Goal: Task Accomplishment & Management: Manage account settings

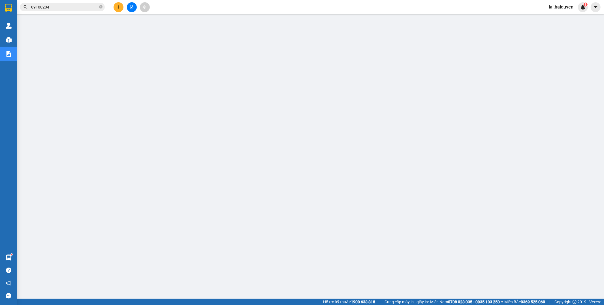
click at [559, 9] on span "lai.haiduyen" at bounding box center [561, 6] width 34 height 7
click at [561, 18] on span "Đăng xuất" at bounding box center [566, 17] width 24 height 6
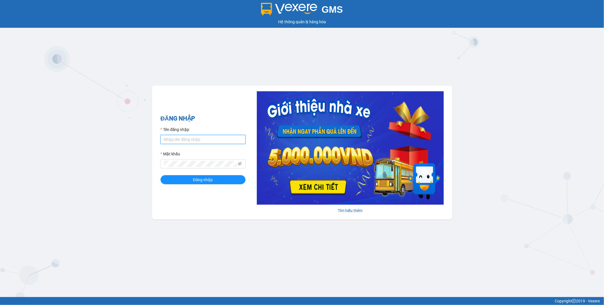
click at [203, 139] on input "Tên đăng nhập" at bounding box center [203, 139] width 85 height 9
type input "lai.haiduyen"
click at [239, 163] on icon "eye-invisible" at bounding box center [240, 164] width 4 height 4
click at [200, 182] on span "Đăng nhập" at bounding box center [203, 179] width 20 height 6
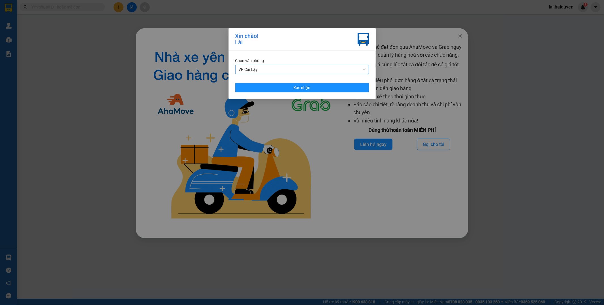
click at [314, 67] on span "VP Cai Lậy" at bounding box center [302, 69] width 127 height 8
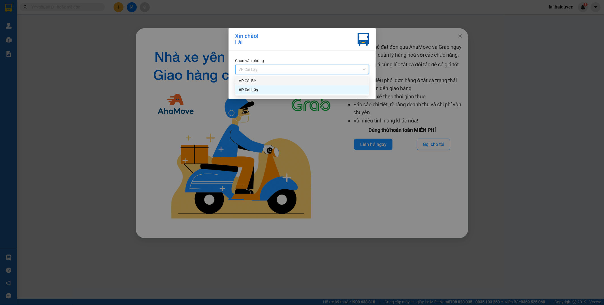
click at [307, 83] on div "VP Cái Bè" at bounding box center [302, 81] width 127 height 6
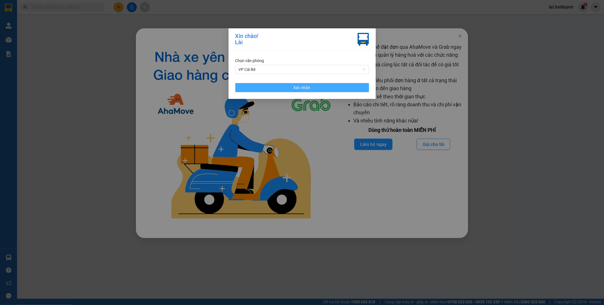
click at [304, 88] on span "Xác nhận" at bounding box center [302, 87] width 17 height 6
click at [461, 36] on div "Xin chào! Lài Chọn văn phòng VP Cái Bè Xác nhận" at bounding box center [302, 152] width 604 height 305
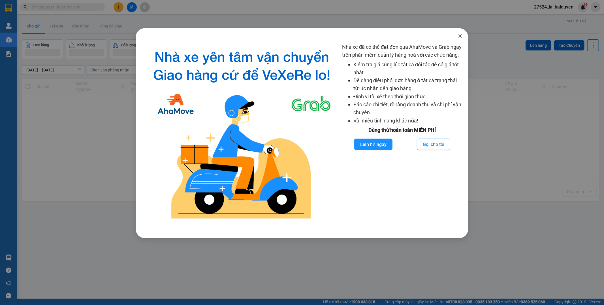
click at [461, 36] on icon "close" at bounding box center [460, 36] width 5 height 5
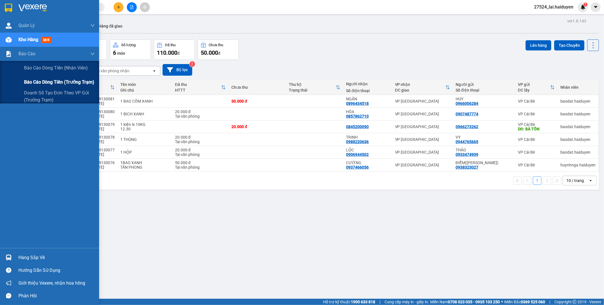
click at [56, 81] on span "Báo cáo dòng tiền (trưởng trạm)" at bounding box center [59, 81] width 70 height 7
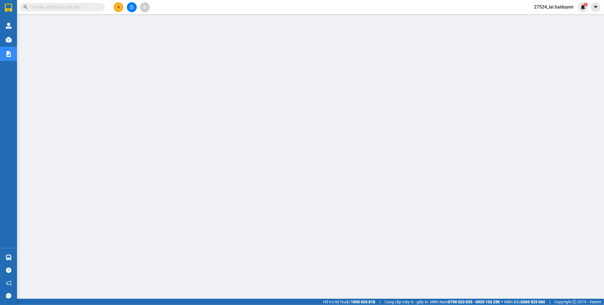
click at [565, 8] on span "27524_lai.haiduyen" at bounding box center [554, 6] width 48 height 7
click at [562, 18] on span "Đăng xuất" at bounding box center [557, 17] width 36 height 6
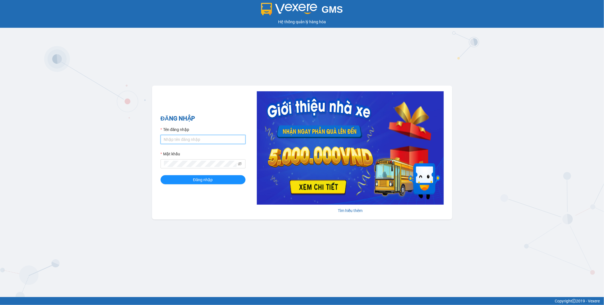
click at [208, 137] on input "Tên đăng nhập" at bounding box center [203, 139] width 85 height 9
type input "lai.haiduyen"
click at [194, 168] on span at bounding box center [203, 163] width 85 height 9
click at [242, 164] on icon "eye-invisible" at bounding box center [240, 163] width 4 height 3
click at [161, 175] on button "Đăng nhập" at bounding box center [203, 179] width 85 height 9
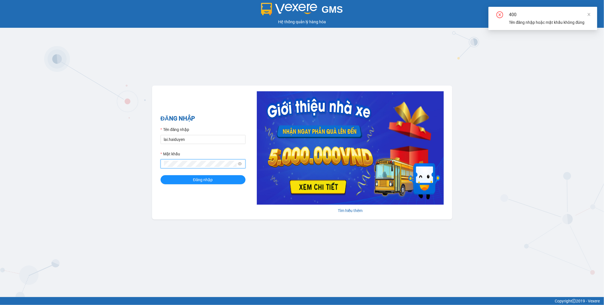
click at [161, 175] on button "Đăng nhập" at bounding box center [203, 179] width 85 height 9
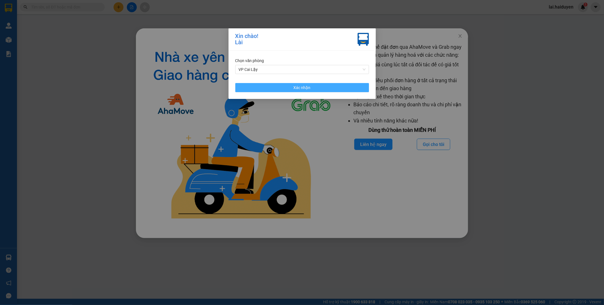
click at [292, 89] on button "Xác nhận" at bounding box center [302, 87] width 134 height 9
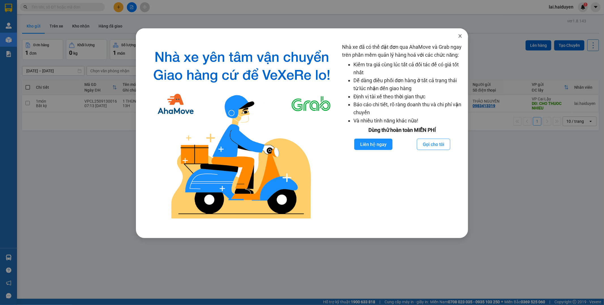
click at [458, 35] on icon "close" at bounding box center [460, 36] width 5 height 5
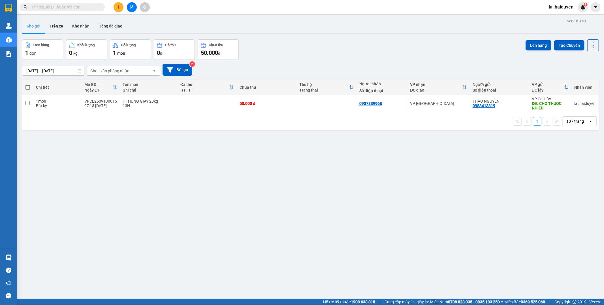
click at [461, 33] on div at bounding box center [310, 33] width 577 height 1
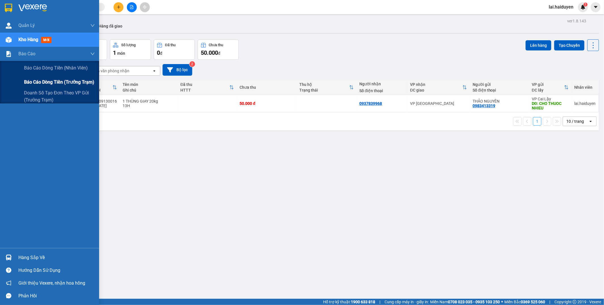
click at [53, 78] on span "Báo cáo dòng tiền (trưởng trạm)" at bounding box center [59, 81] width 70 height 7
